Goal: Connect with others: Connect with others

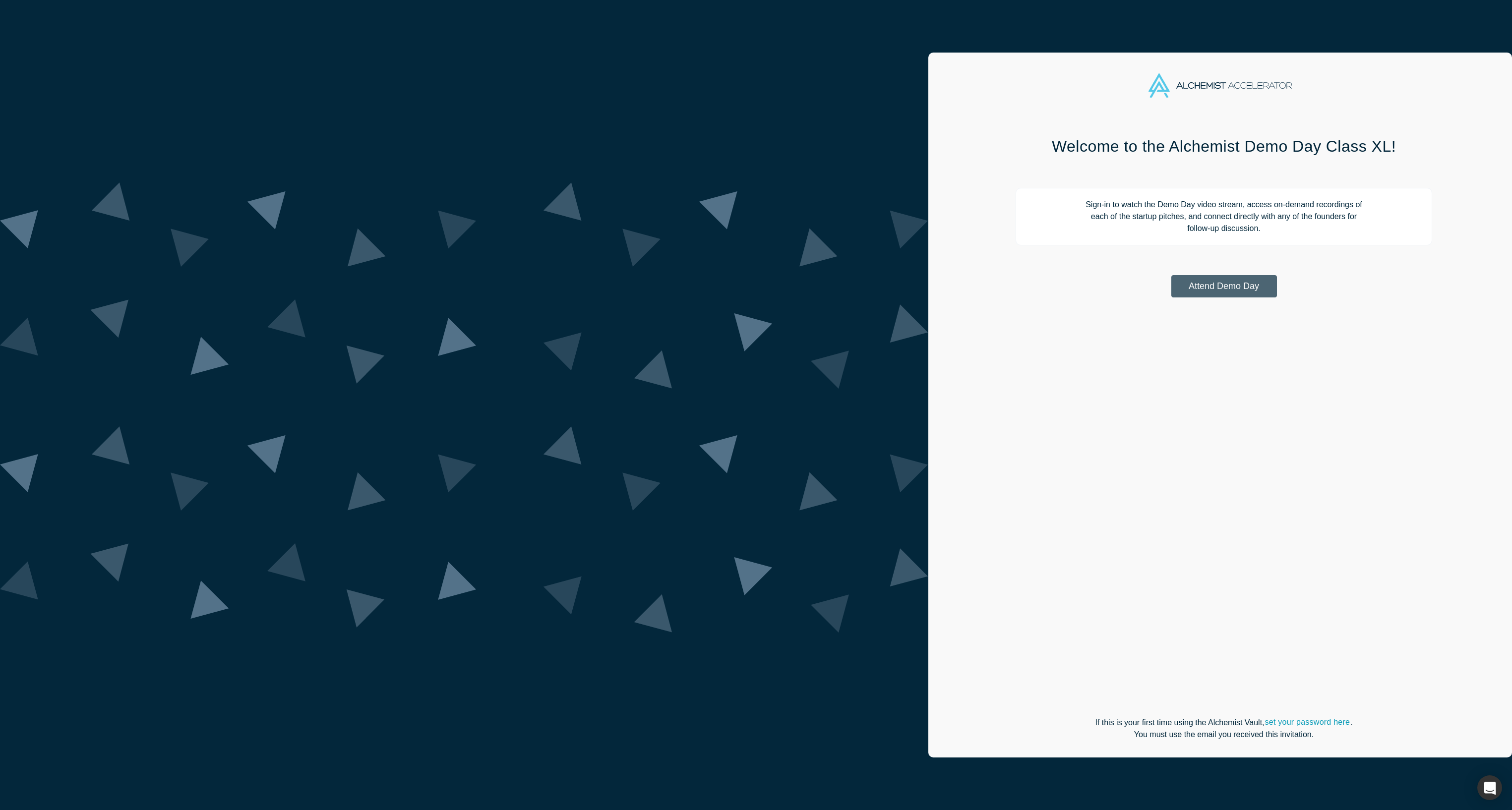
click at [1172, 284] on button "Attend Demo Day" at bounding box center [1224, 286] width 106 height 22
click at [1229, 319] on link "Sign In with Email" at bounding box center [1282, 313] width 106 height 22
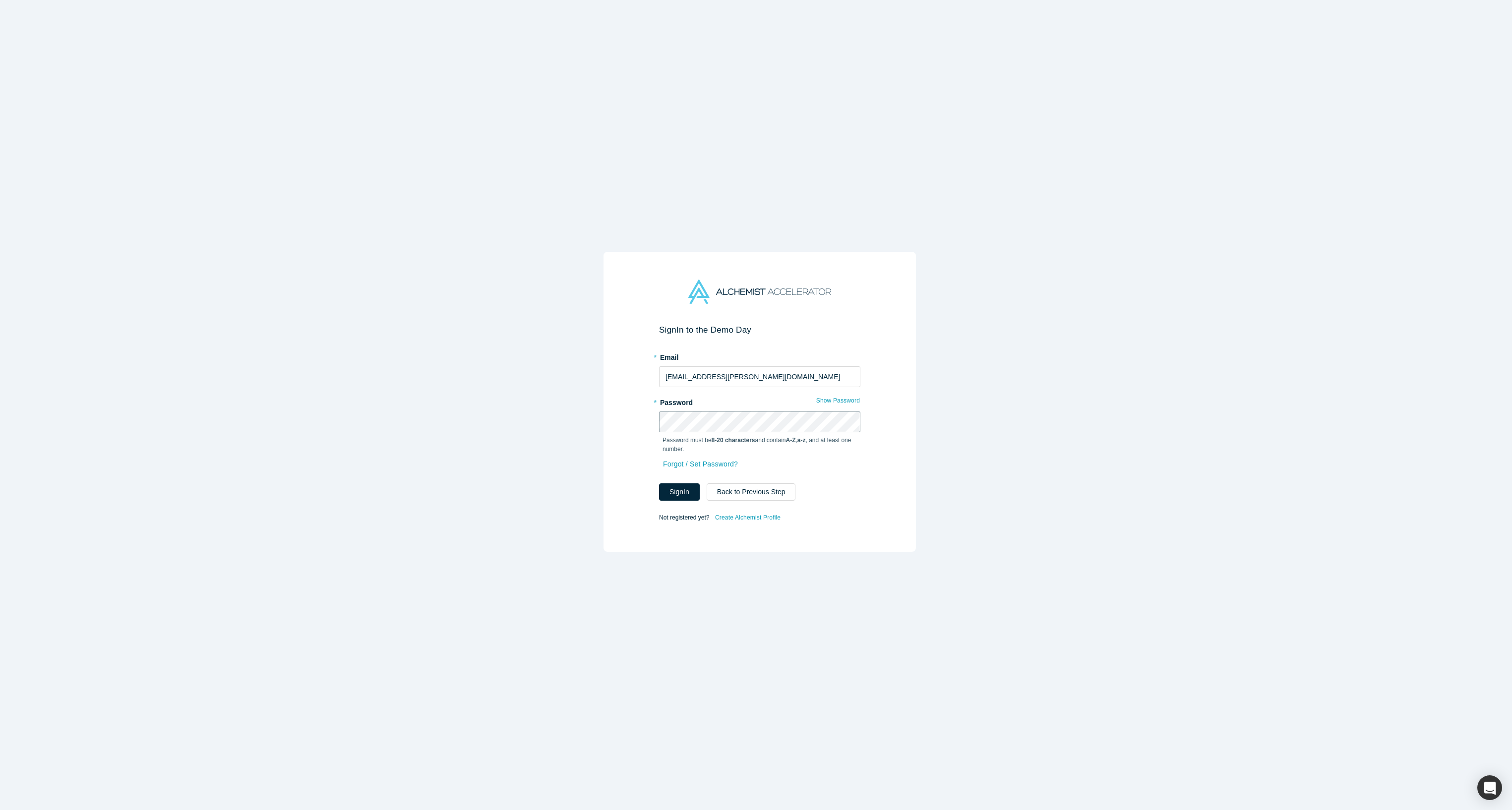
click at [659, 484] on button "Sign In" at bounding box center [679, 492] width 41 height 17
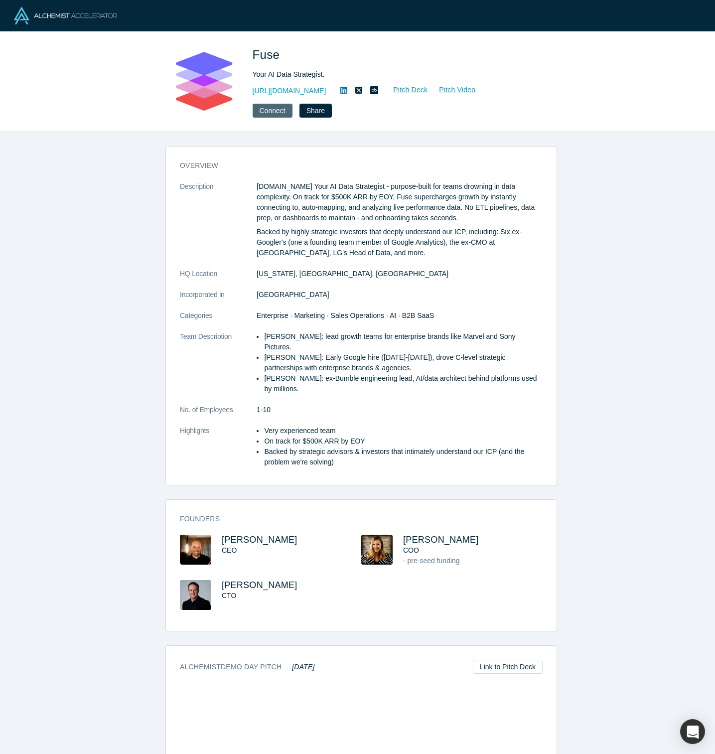
click at [263, 110] on button "Connect" at bounding box center [273, 111] width 40 height 14
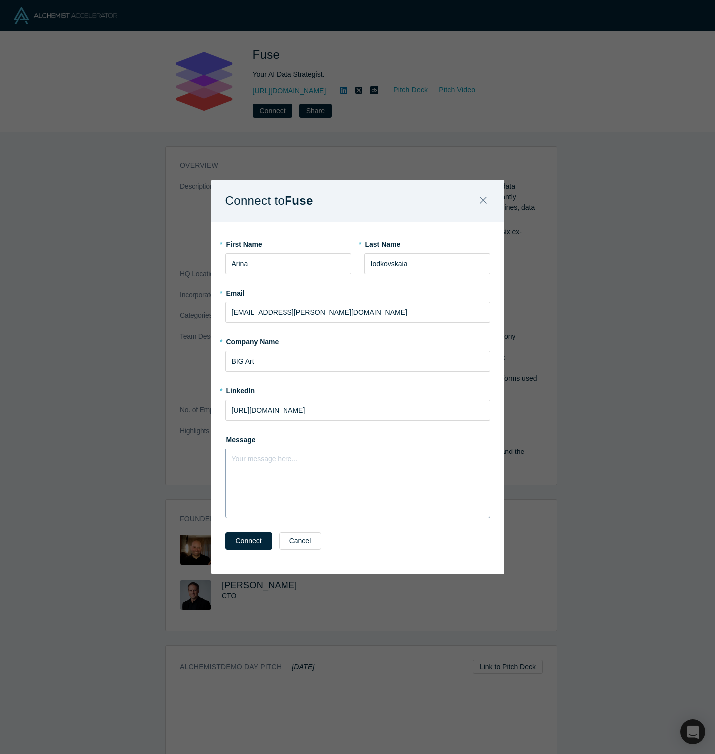
click at [289, 490] on div "Your message here..." at bounding box center [357, 483] width 265 height 70
click at [266, 467] on div "Your message here..." at bounding box center [357, 476] width 265 height 56
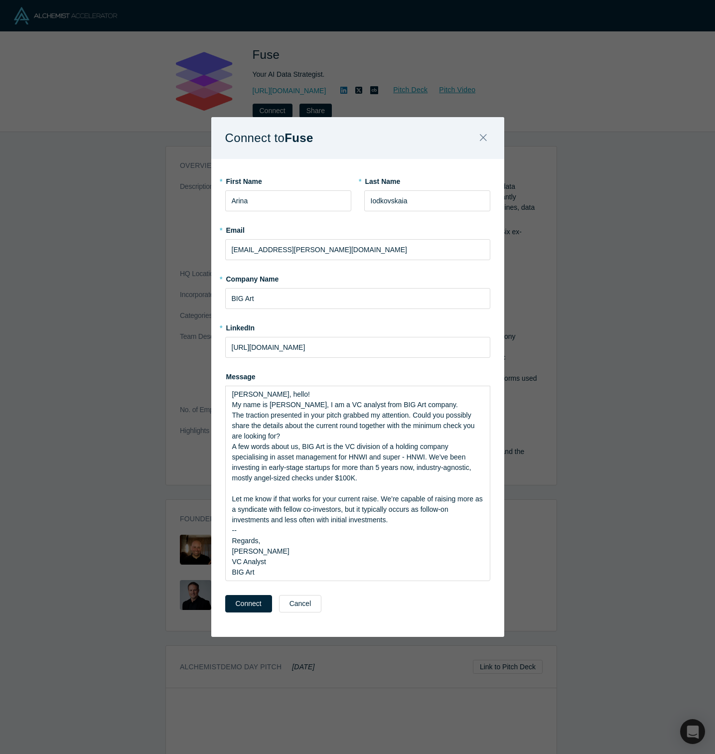
drag, startPoint x: 352, startPoint y: 153, endPoint x: 448, endPoint y: 130, distance: 99.1
click at [458, 134] on div "Connect to Fuse * First Name Arina * Last Name Iodkovskaia * Email ai@bigart.fu…" at bounding box center [357, 377] width 293 height 520
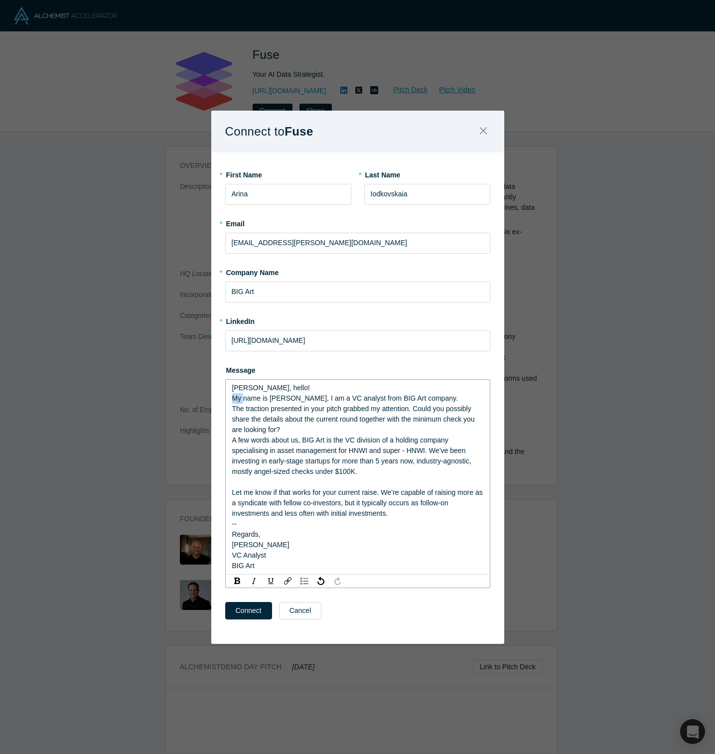
drag, startPoint x: 245, startPoint y: 395, endPoint x: 219, endPoint y: 394, distance: 25.9
click at [219, 394] on div "* First Name Arina * Last Name Iodkovskaia * Email ai@bigart.fund * Company Nam…" at bounding box center [357, 397] width 293 height 491
drag, startPoint x: 246, startPoint y: 388, endPoint x: 226, endPoint y: 388, distance: 19.9
click at [226, 388] on div "Aarlo, hello! My name is Arina, I am a VC analyst from BIG Art company. The tra…" at bounding box center [357, 476] width 265 height 195
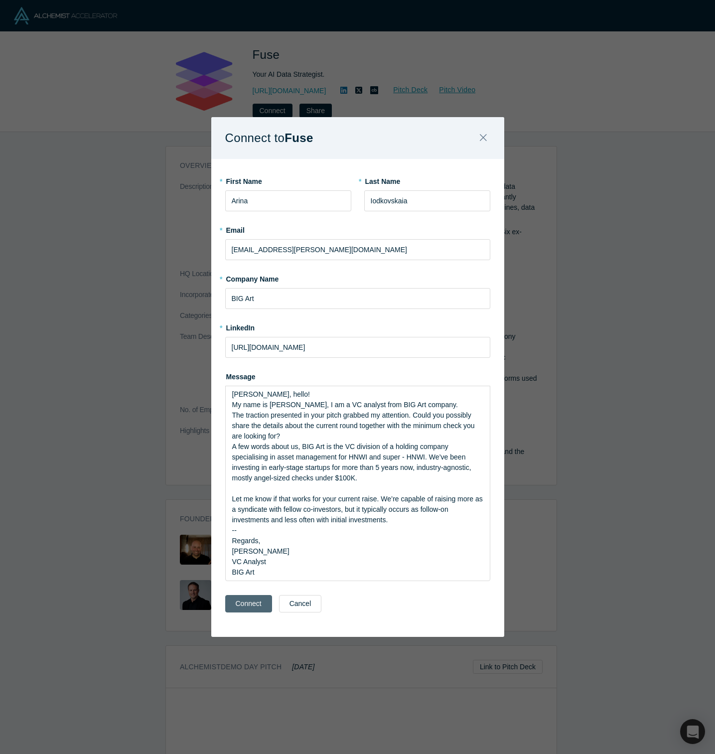
click at [245, 610] on button "Connect" at bounding box center [248, 603] width 47 height 17
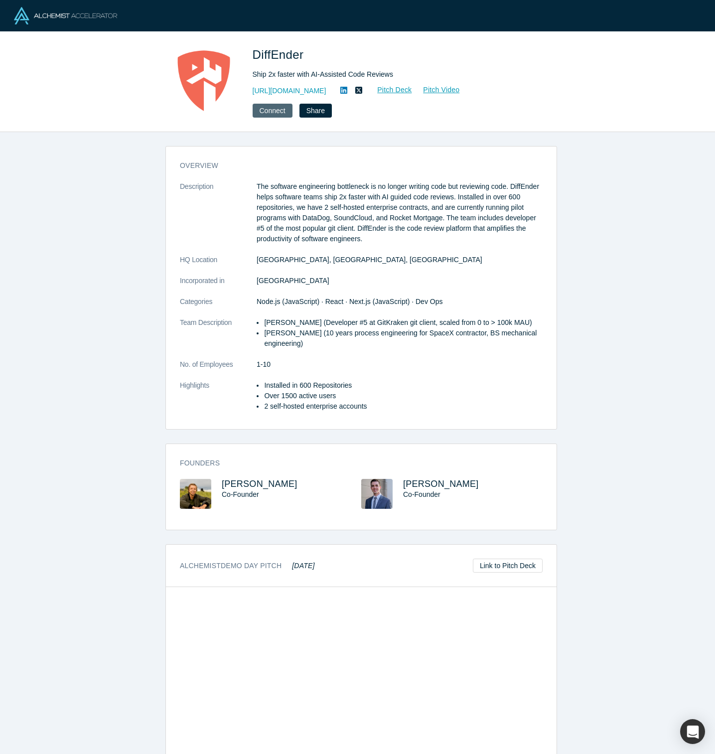
click at [280, 109] on button "Connect" at bounding box center [273, 111] width 40 height 14
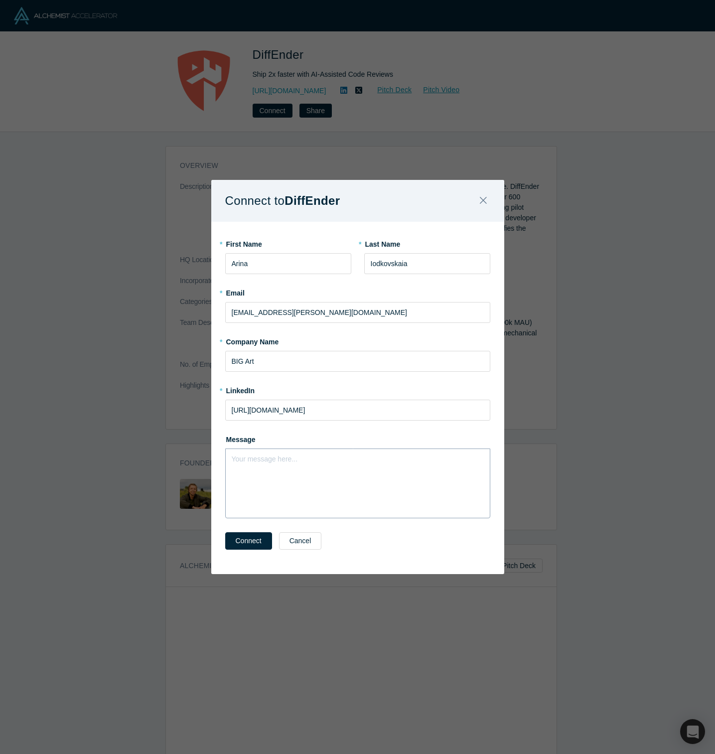
click at [293, 475] on div "Your message here..." at bounding box center [357, 483] width 265 height 70
click at [485, 197] on icon "Close" at bounding box center [483, 200] width 7 height 11
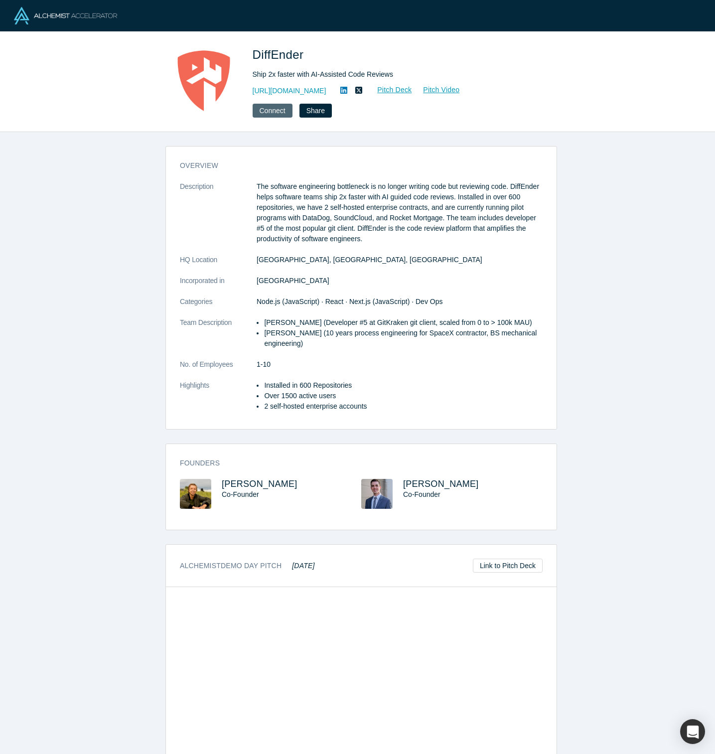
click at [275, 112] on button "Connect" at bounding box center [273, 111] width 40 height 14
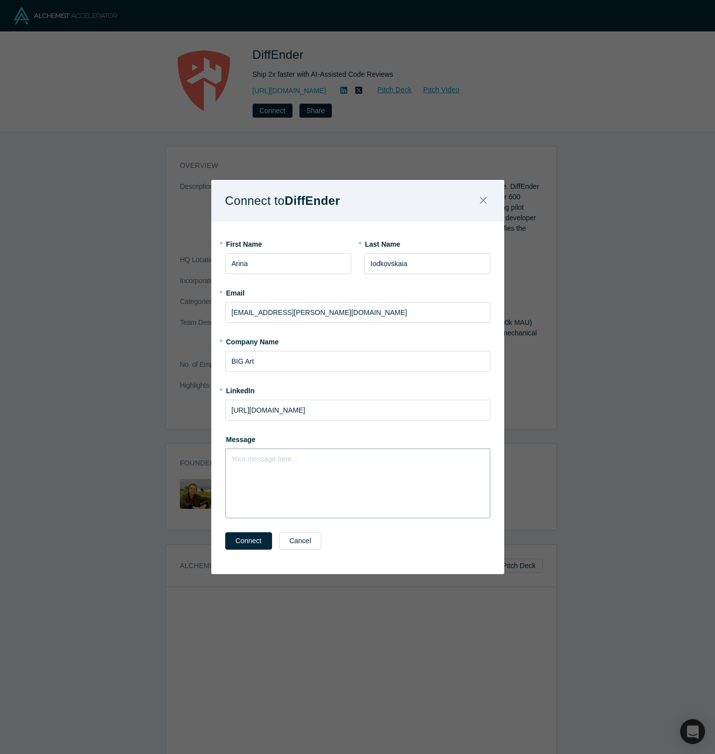
click at [312, 465] on div "Your message here..." at bounding box center [357, 483] width 265 height 70
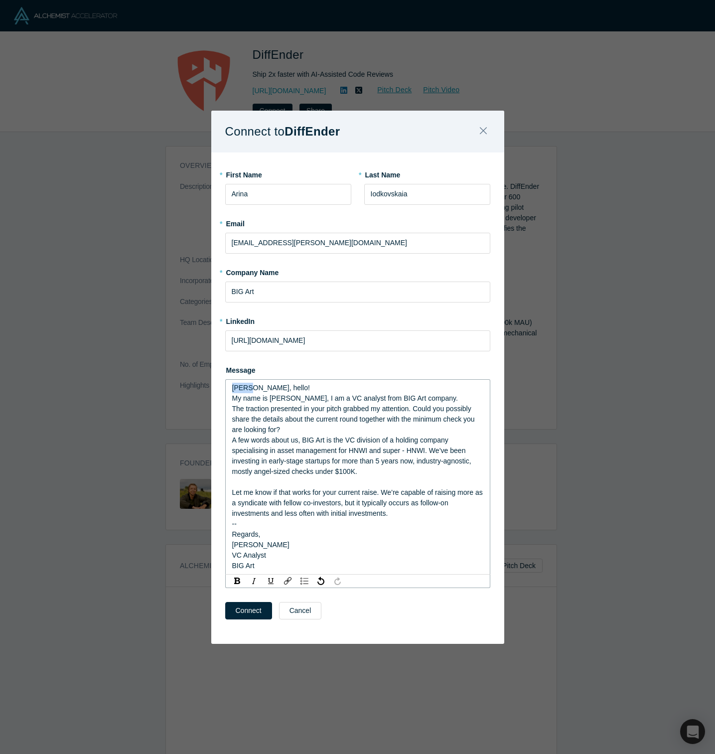
drag, startPoint x: 248, startPoint y: 389, endPoint x: 225, endPoint y: 390, distance: 23.4
click at [225, 390] on div "Aarlo, hello! My name is Arina, I am a VC analyst from BIG Art company. The tra…" at bounding box center [357, 476] width 265 height 195
click at [235, 611] on button "Connect" at bounding box center [248, 610] width 47 height 17
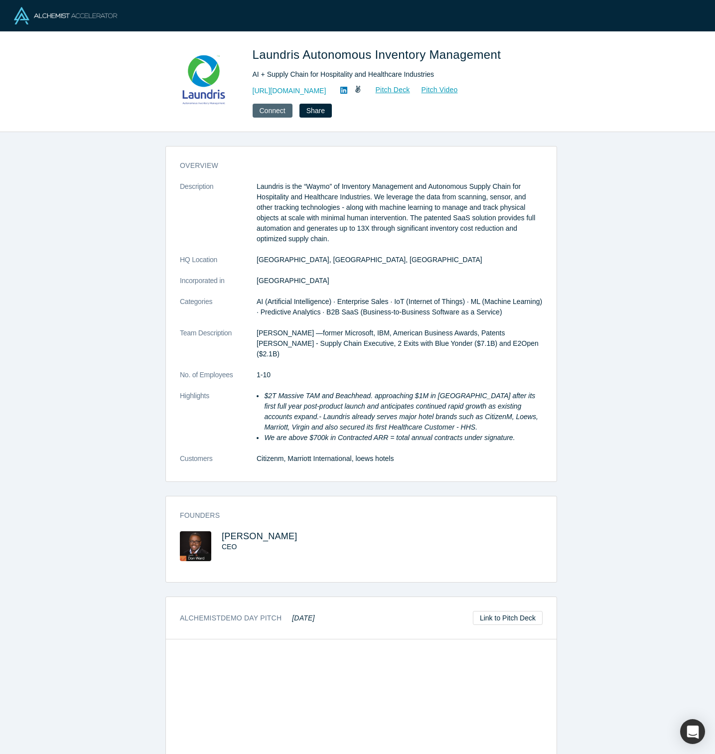
click at [268, 114] on button "Connect" at bounding box center [273, 111] width 40 height 14
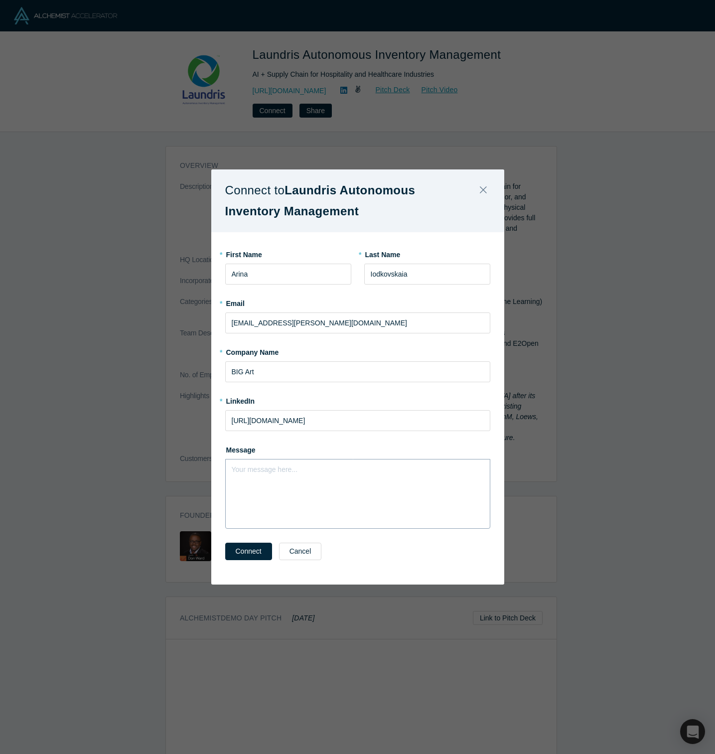
click at [318, 511] on div "Your message here..." at bounding box center [357, 494] width 265 height 70
click at [484, 187] on icon "Close" at bounding box center [483, 189] width 7 height 11
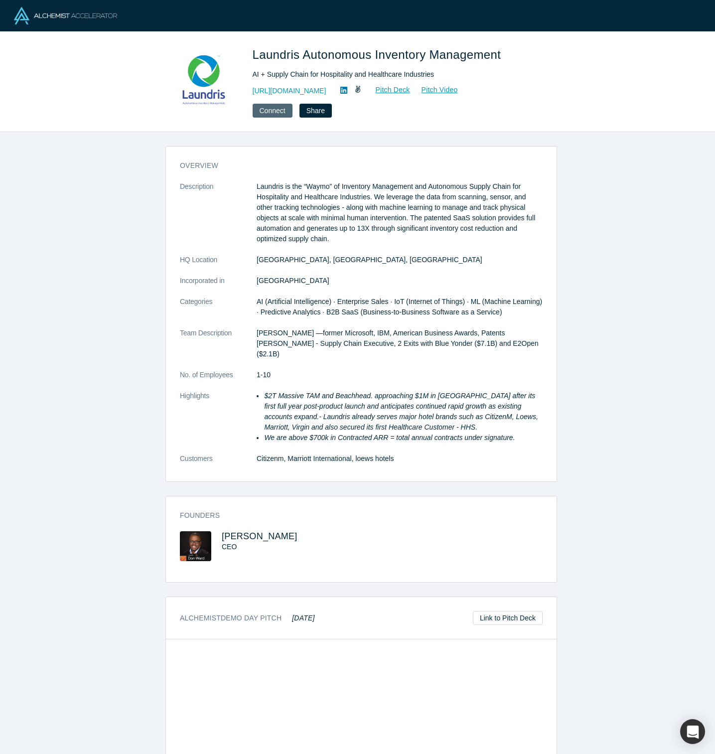
click at [274, 110] on button "Connect" at bounding box center [273, 111] width 40 height 14
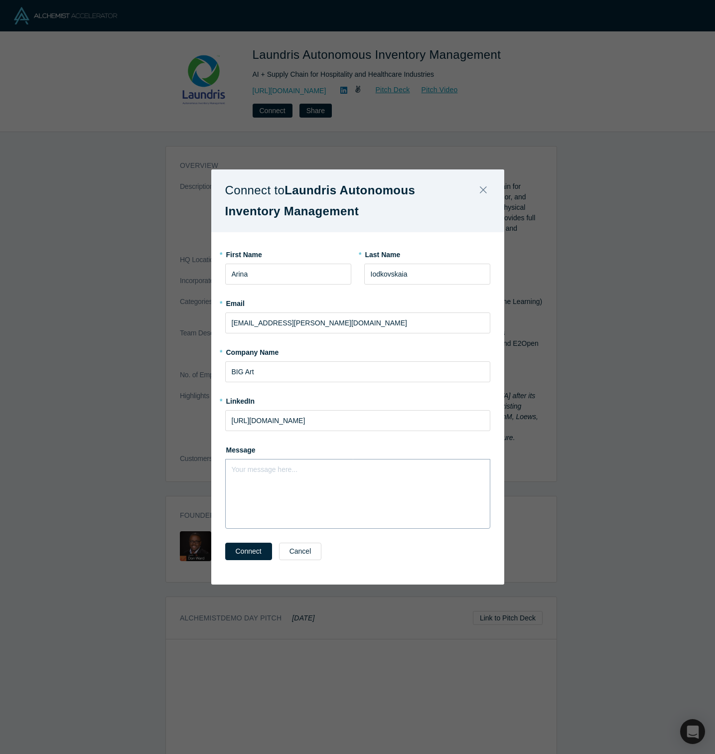
click at [247, 478] on div "Your message here..." at bounding box center [357, 494] width 265 height 70
paste div "rdw-editor"
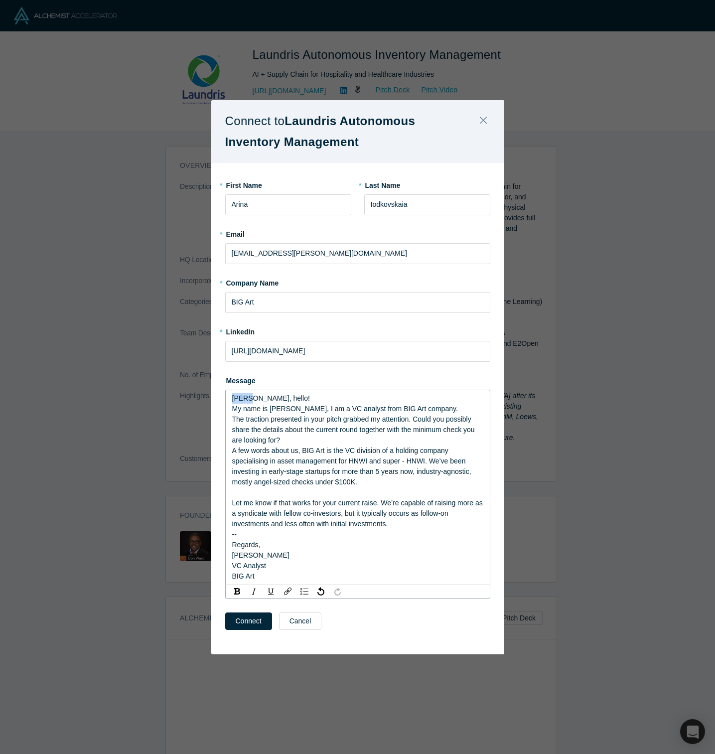
drag, startPoint x: 248, startPoint y: 396, endPoint x: 224, endPoint y: 401, distance: 24.5
click at [224, 401] on div "* First Name Arina * Last Name Iodkovskaia * Email ai@bigart.fund * Company Nam…" at bounding box center [357, 408] width 293 height 491
click at [267, 622] on button "Connect" at bounding box center [248, 620] width 47 height 17
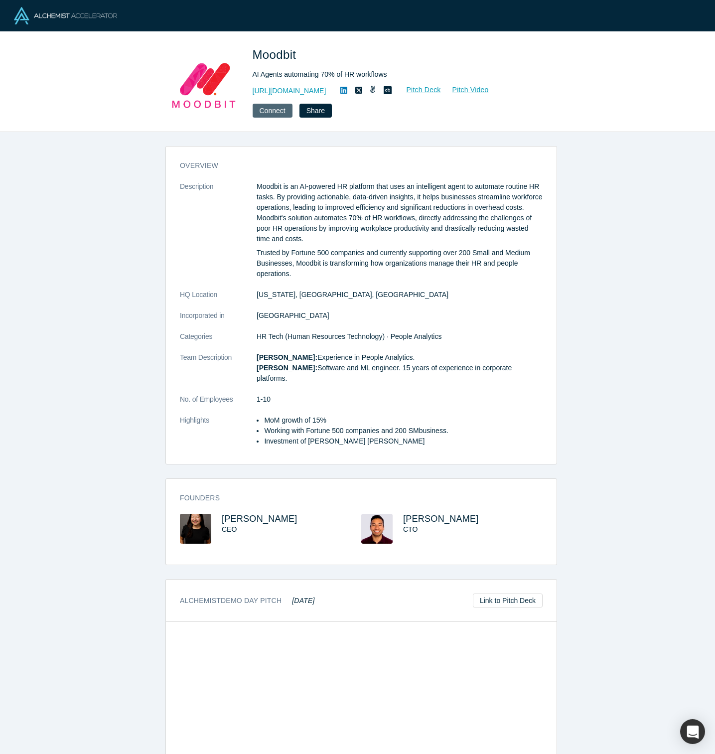
click at [272, 107] on button "Connect" at bounding box center [273, 111] width 40 height 14
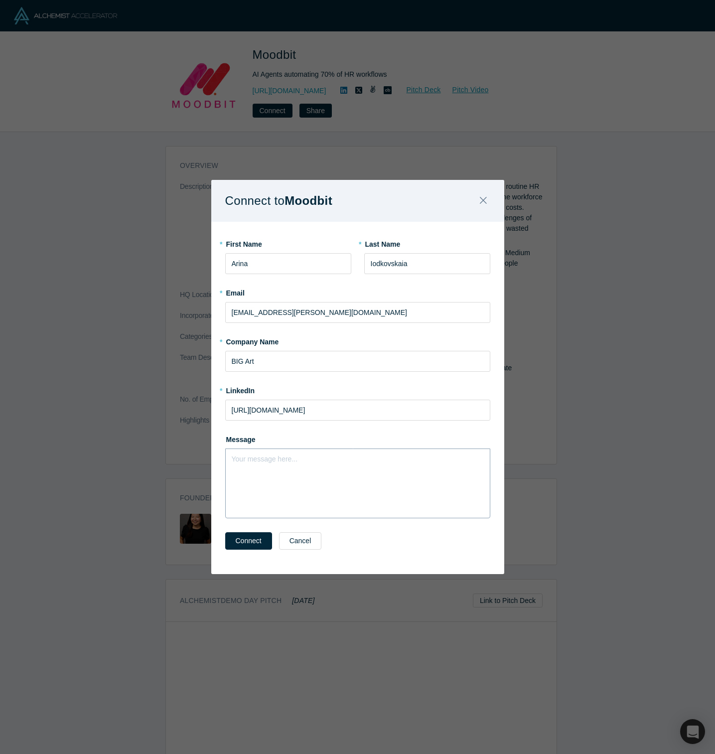
click at [282, 473] on div "Your message here..." at bounding box center [357, 483] width 265 height 70
